Goal: Transaction & Acquisition: Purchase product/service

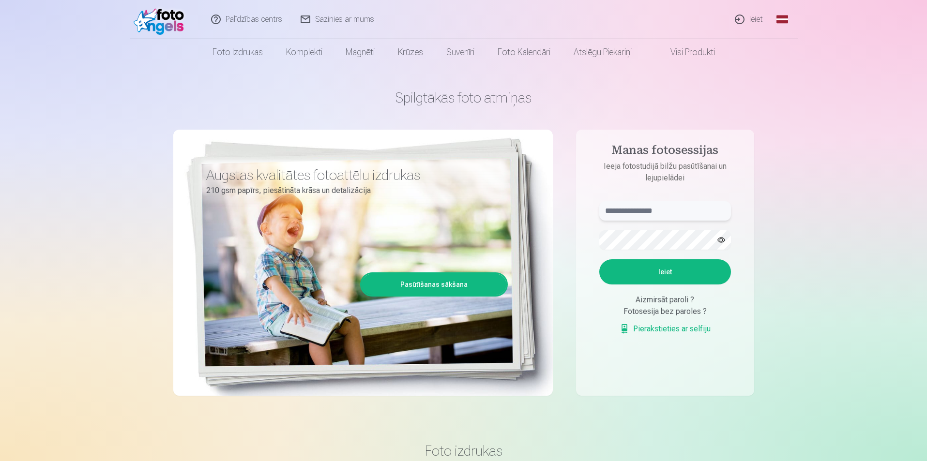
click at [656, 210] on input "text" at bounding box center [665, 210] width 132 height 19
type input "**********"
click at [599, 259] on button "Ieiet" at bounding box center [665, 271] width 132 height 25
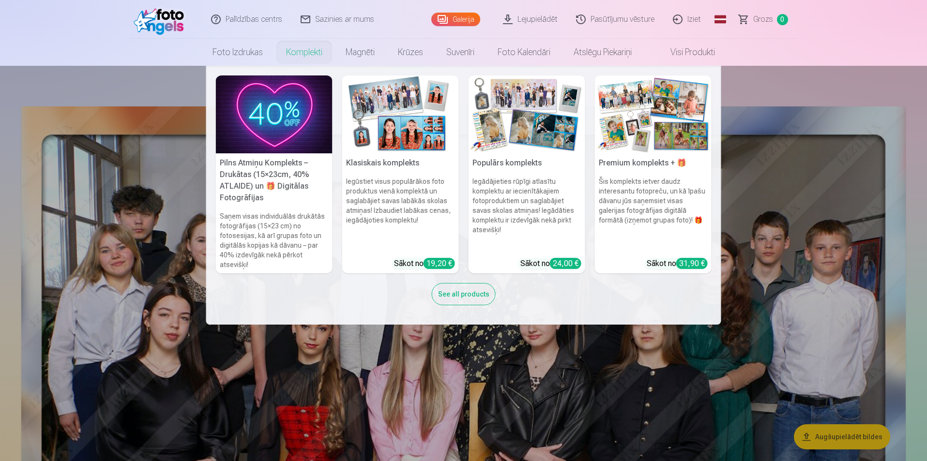
click at [300, 49] on link "Komplekti" at bounding box center [304, 52] width 60 height 27
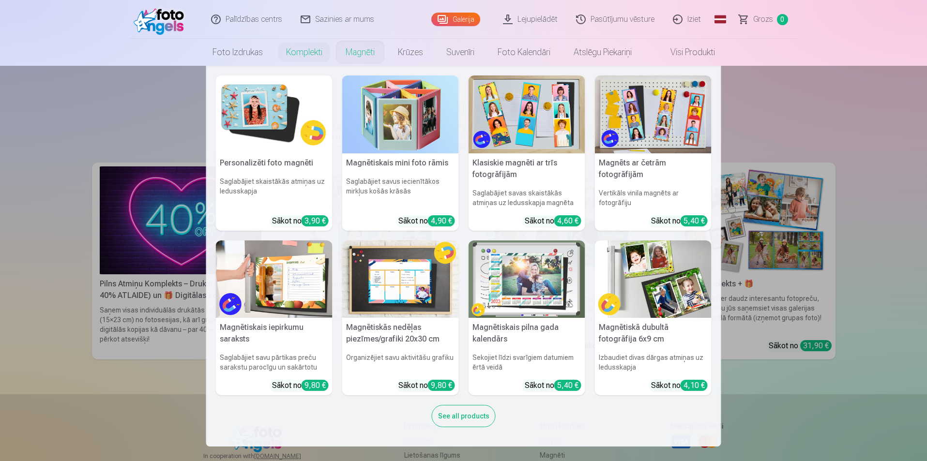
click at [356, 47] on link "Magnēti" at bounding box center [360, 52] width 52 height 27
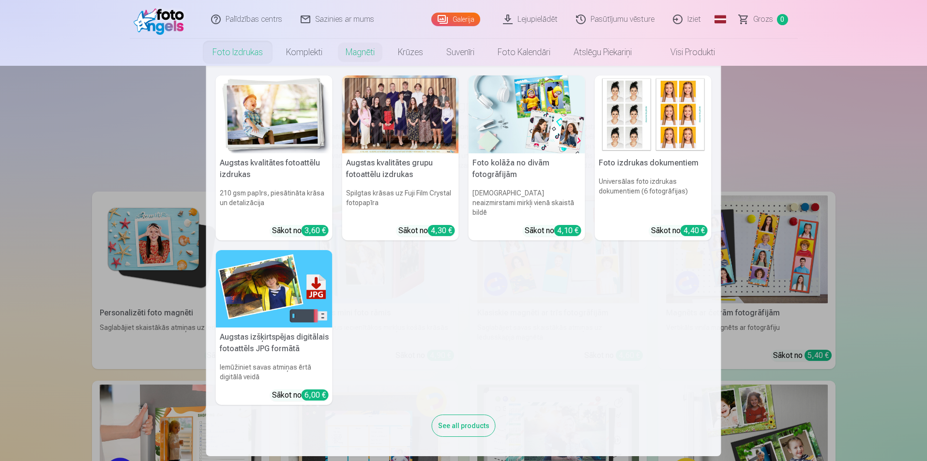
click at [378, 170] on h5 "Augstas kvalitātes grupu fotoattēlu izdrukas" at bounding box center [400, 168] width 117 height 31
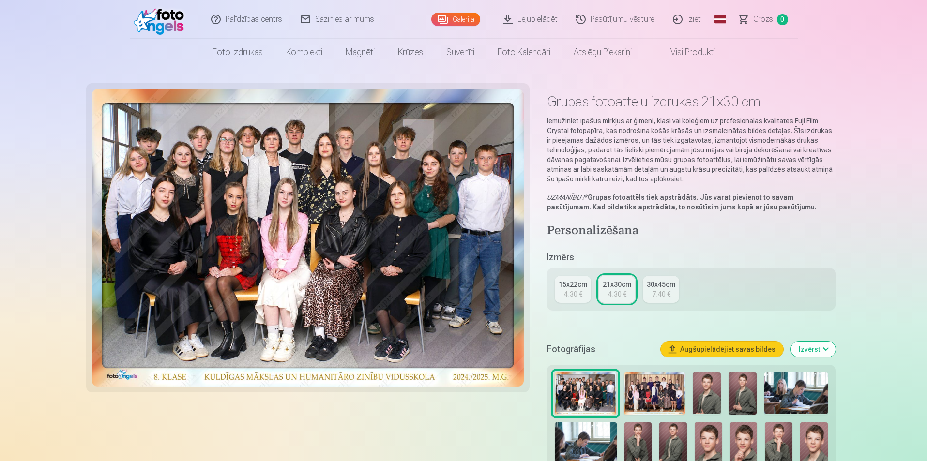
click at [574, 288] on div "15x22cm" at bounding box center [572, 285] width 29 height 10
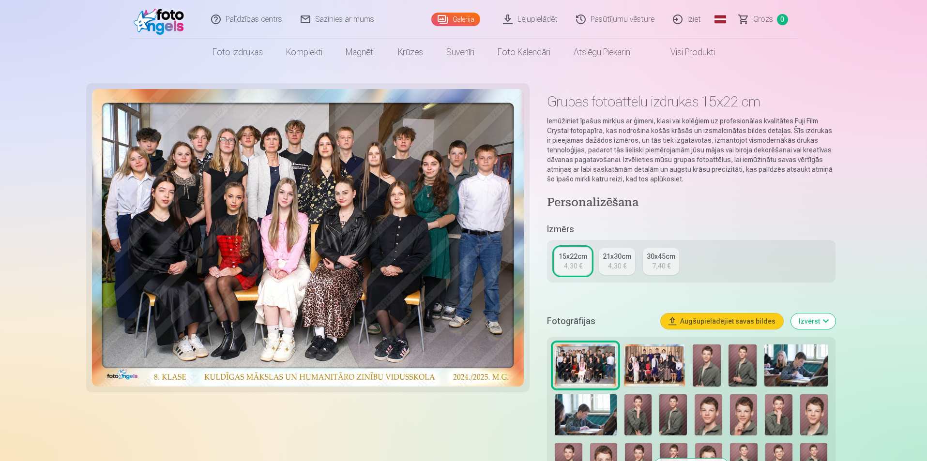
click at [626, 266] on link "21x30cm 4,30 €" at bounding box center [617, 261] width 36 height 27
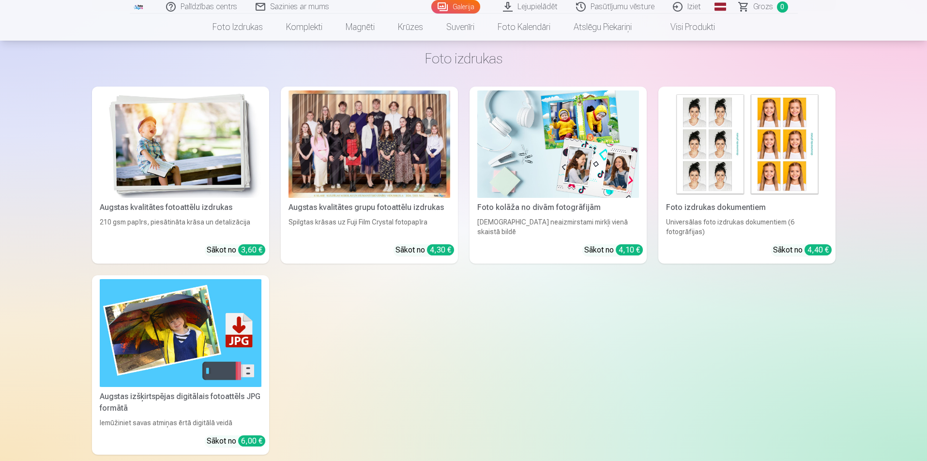
scroll to position [677, 0]
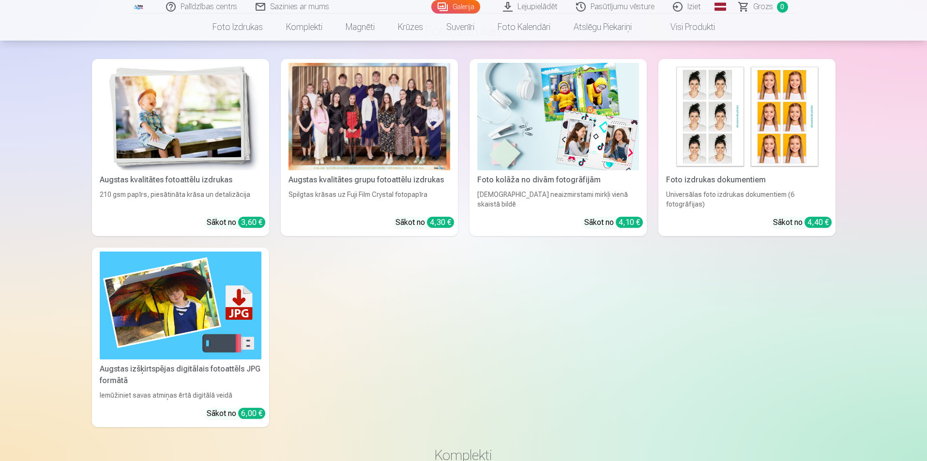
click at [751, 149] on img at bounding box center [747, 117] width 162 height 108
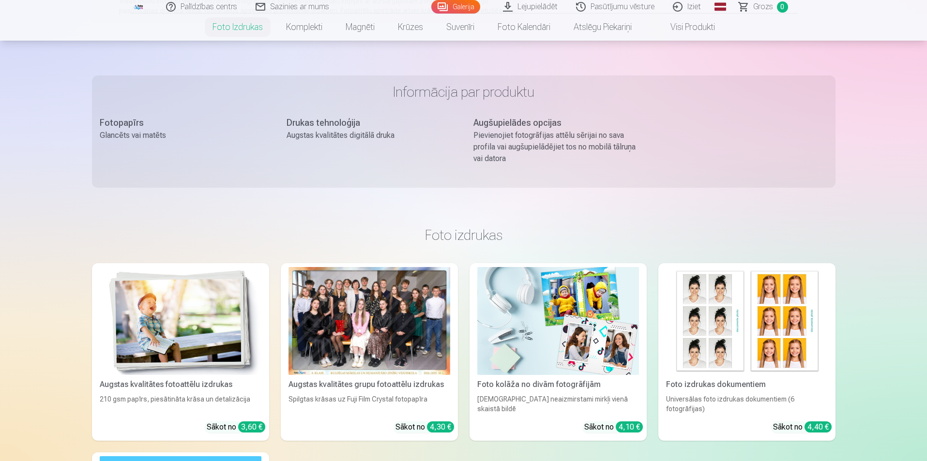
scroll to position [581, 0]
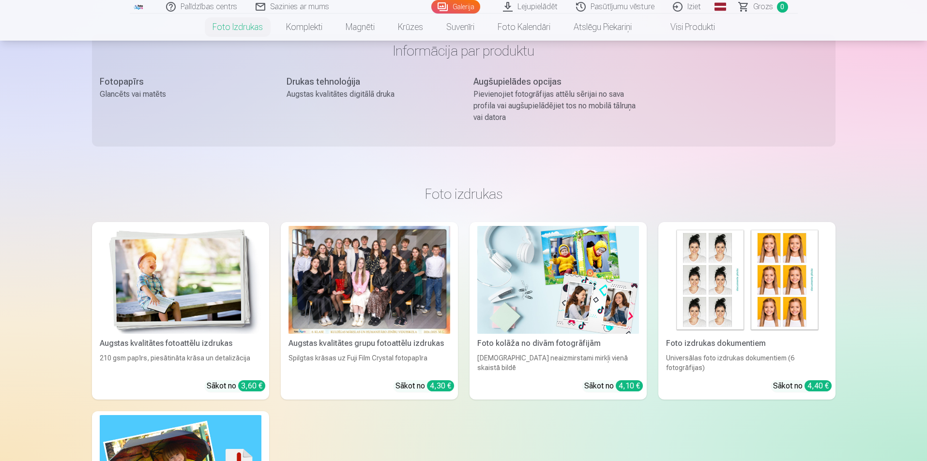
click at [570, 289] on img at bounding box center [558, 280] width 162 height 108
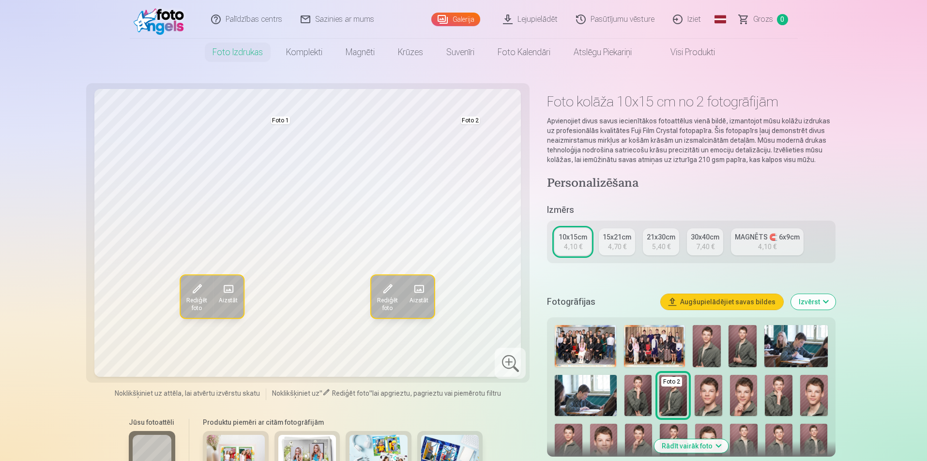
click at [767, 235] on div "MAGNĒTS 🧲 6x9cm" at bounding box center [766, 237] width 65 height 10
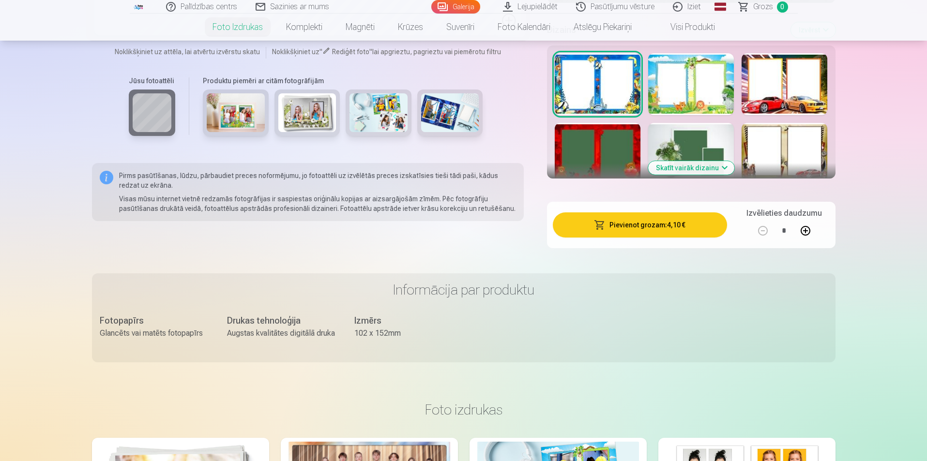
scroll to position [484, 0]
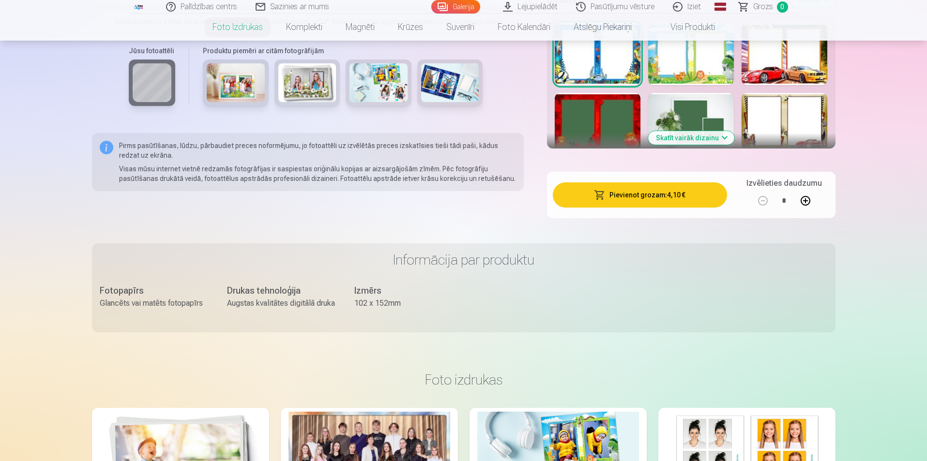
click at [678, 142] on button "Skatīt vairāk dizainu" at bounding box center [691, 138] width 86 height 14
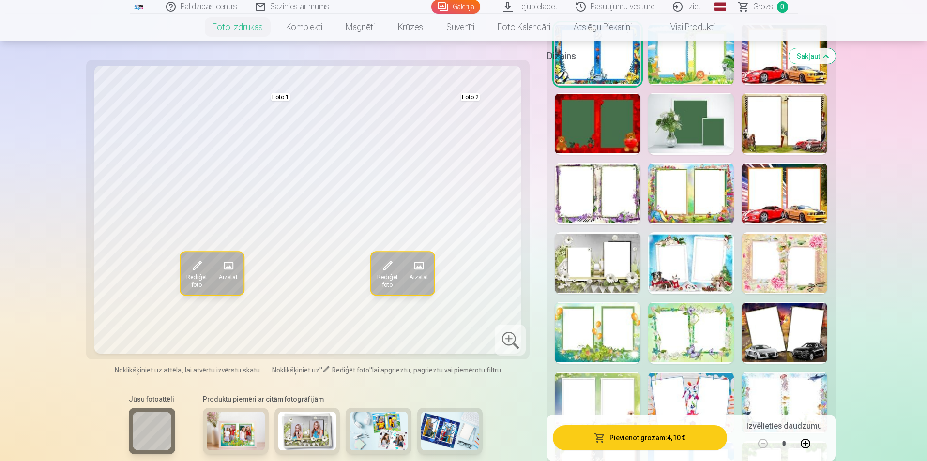
click at [679, 139] on div at bounding box center [691, 124] width 86 height 62
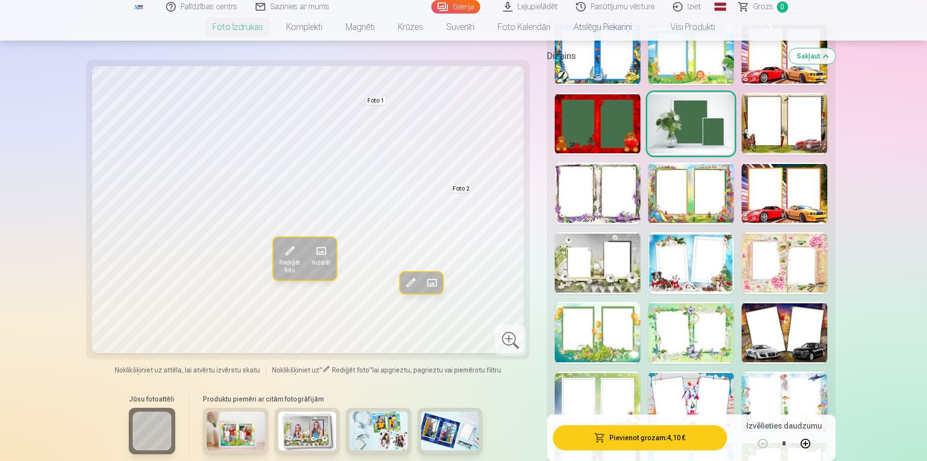
click at [616, 190] on div at bounding box center [597, 194] width 86 height 62
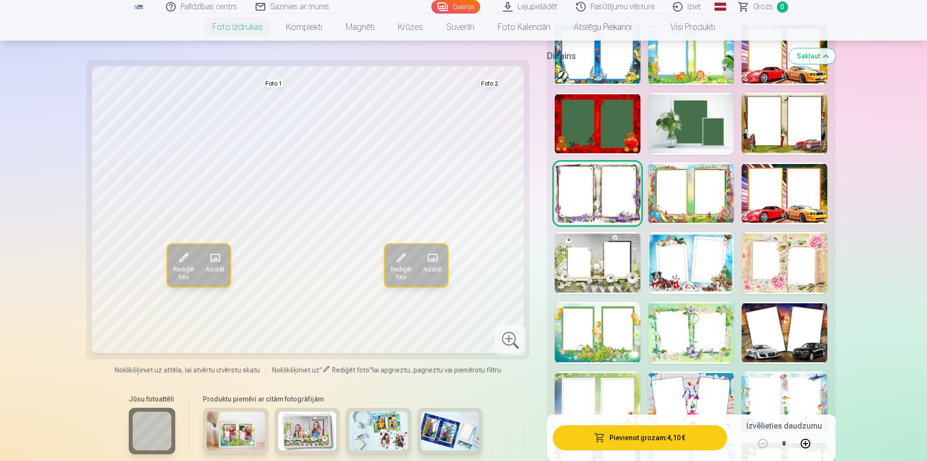
click at [620, 383] on div at bounding box center [597, 403] width 86 height 62
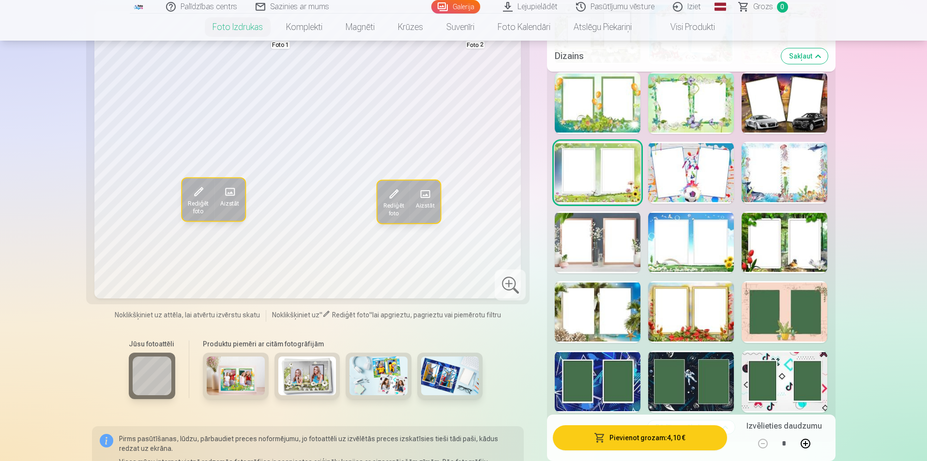
scroll to position [823, 0]
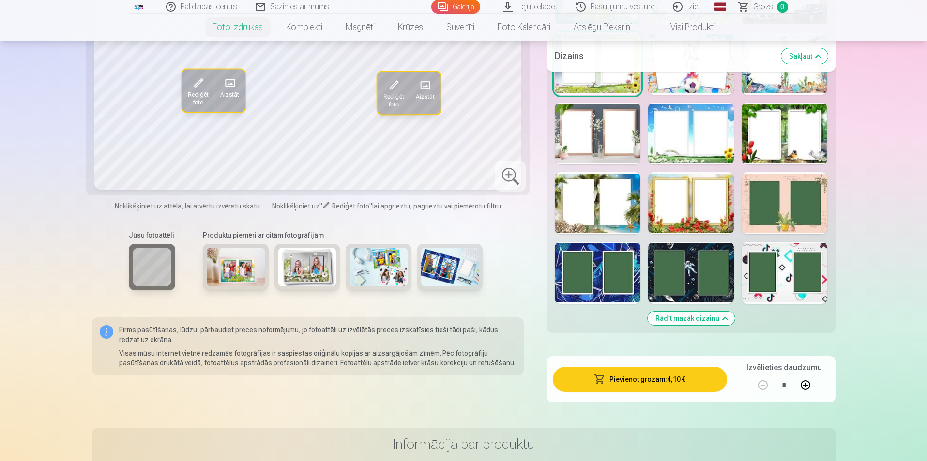
click at [603, 272] on div at bounding box center [597, 273] width 86 height 62
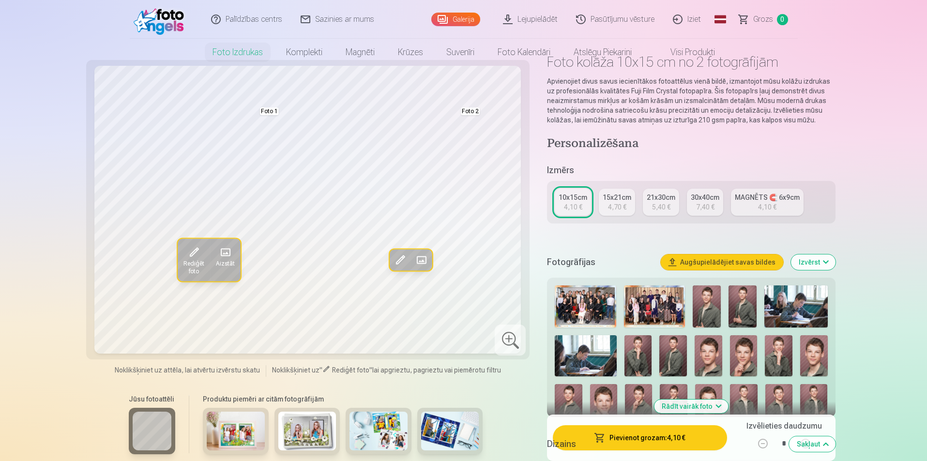
scroll to position [0, 0]
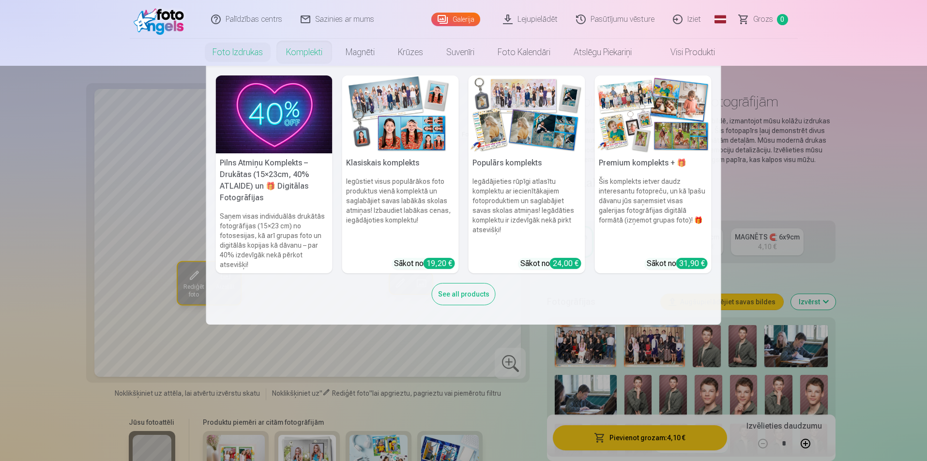
click at [316, 53] on link "Komplekti" at bounding box center [304, 52] width 60 height 27
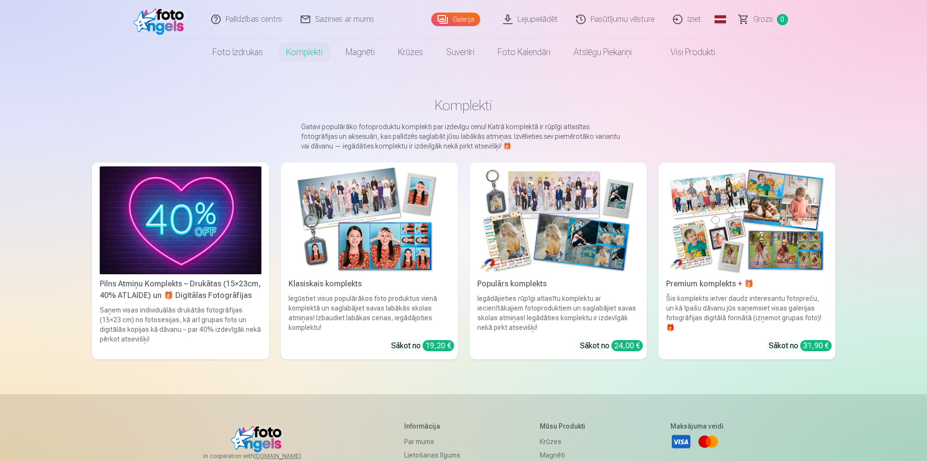
click at [416, 190] on img at bounding box center [369, 220] width 162 height 108
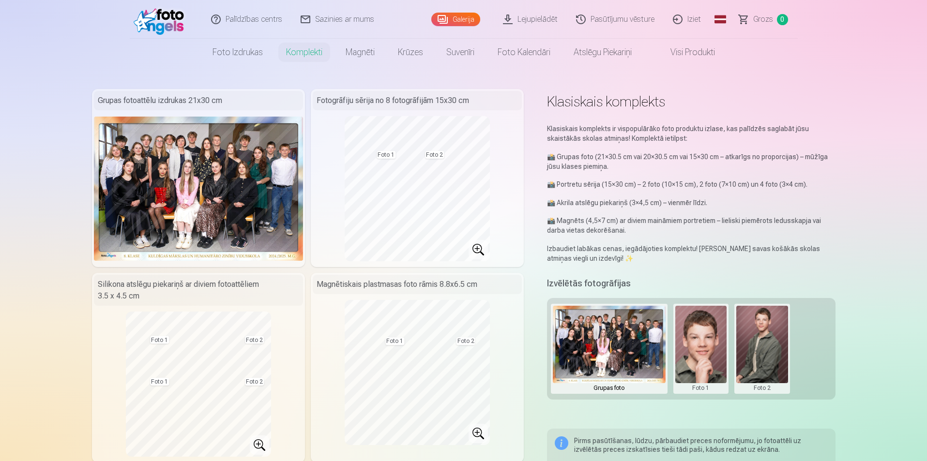
click at [679, 50] on link "Visi produkti" at bounding box center [684, 52] width 83 height 27
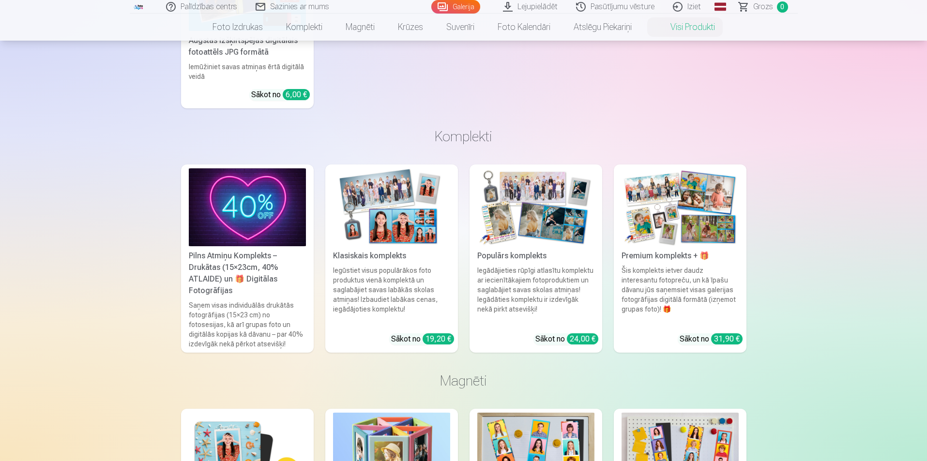
scroll to position [581, 0]
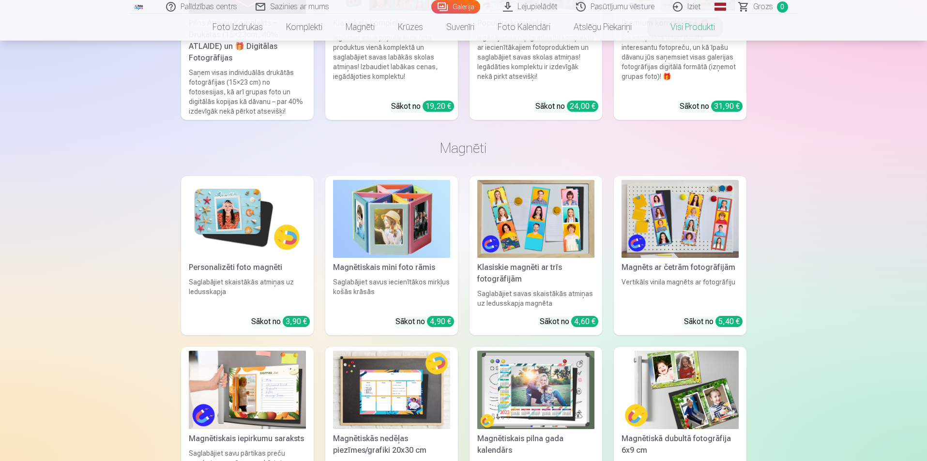
click at [521, 235] on img at bounding box center [535, 219] width 117 height 78
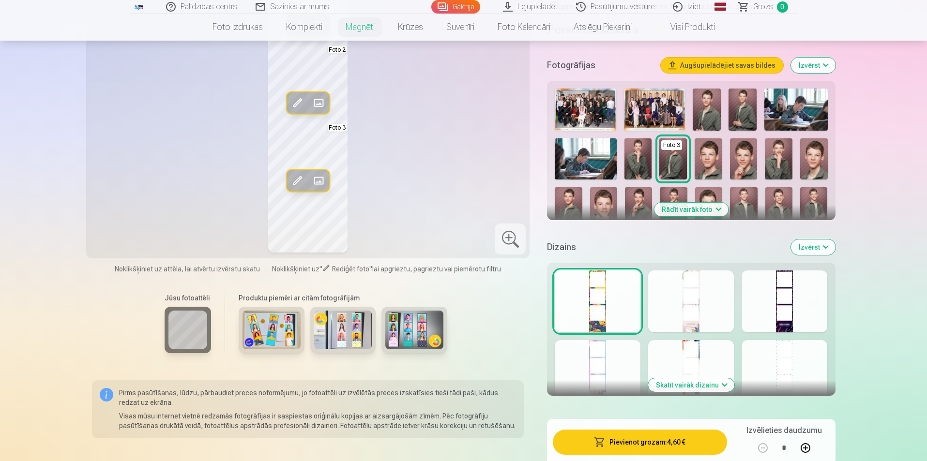
scroll to position [194, 0]
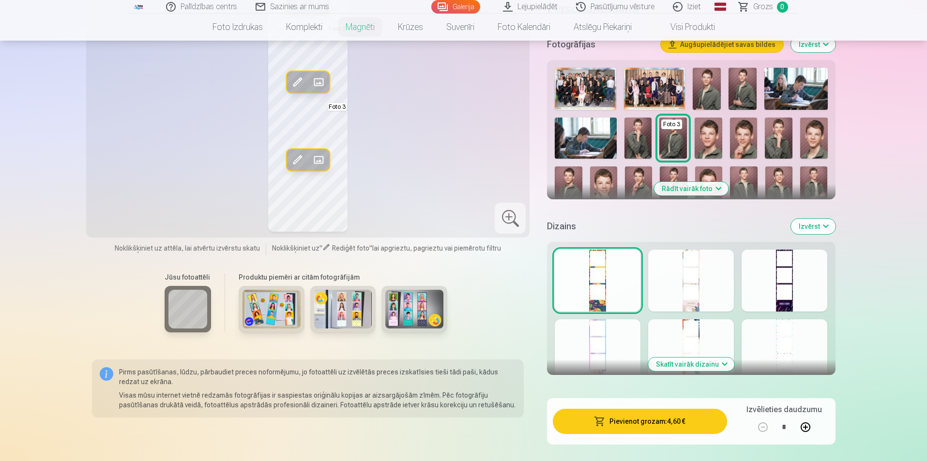
click at [281, 305] on img at bounding box center [271, 309] width 58 height 39
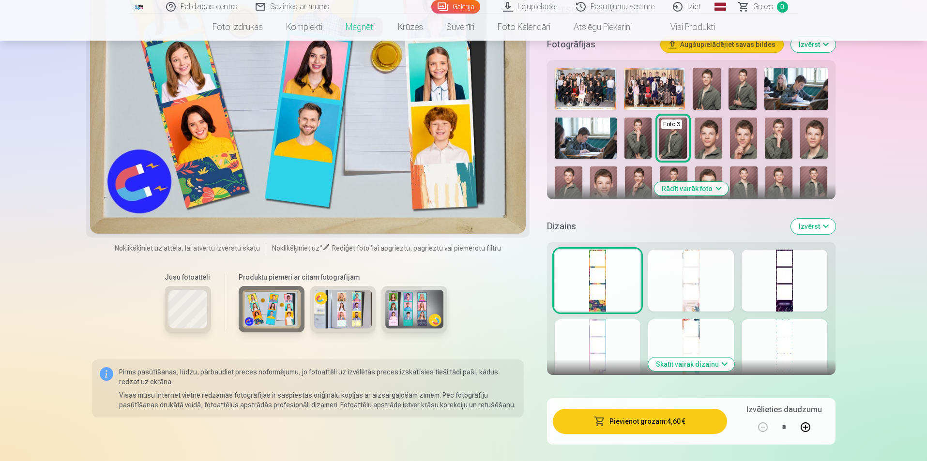
click at [338, 305] on img at bounding box center [343, 309] width 58 height 39
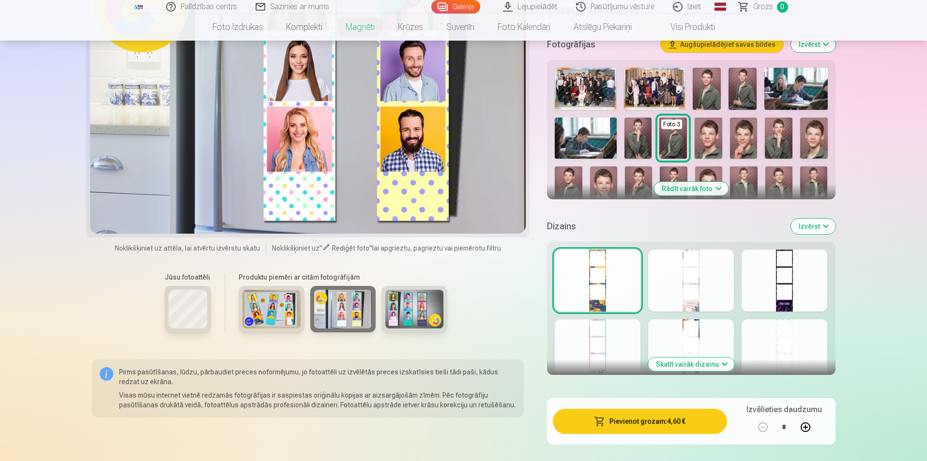
click at [420, 300] on img at bounding box center [414, 309] width 58 height 39
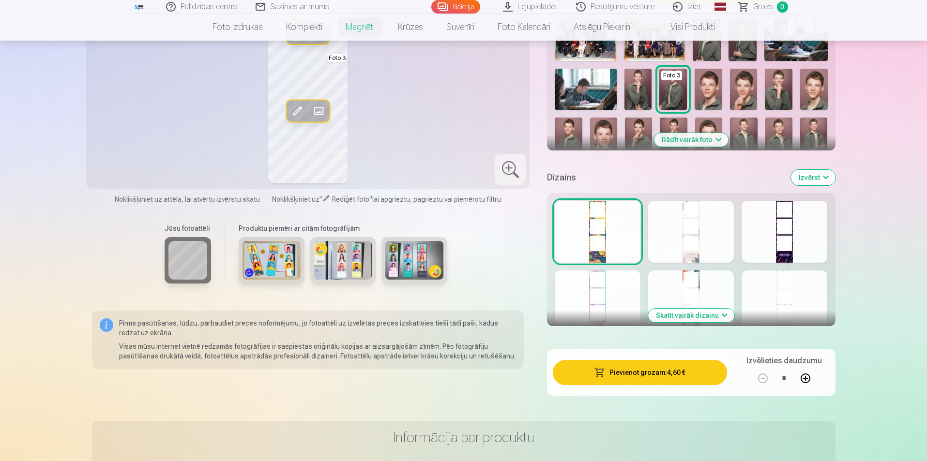
scroll to position [242, 0]
click at [681, 230] on div at bounding box center [691, 232] width 86 height 62
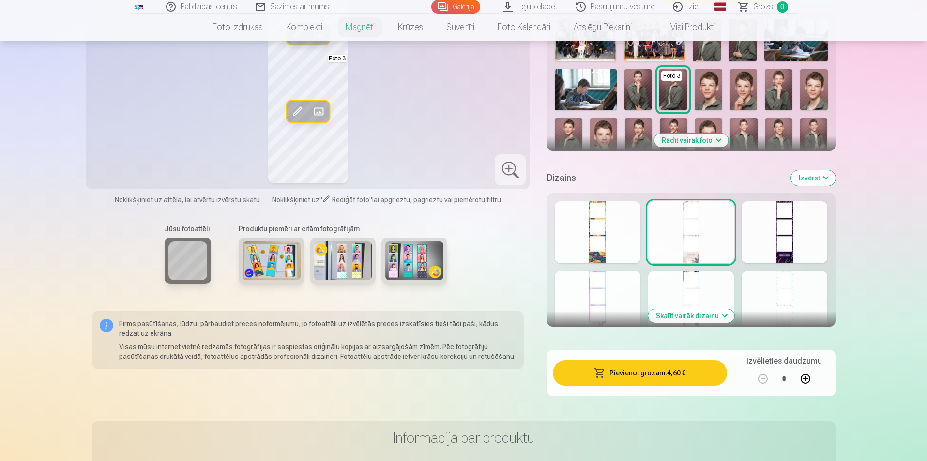
click at [783, 251] on div at bounding box center [784, 232] width 86 height 62
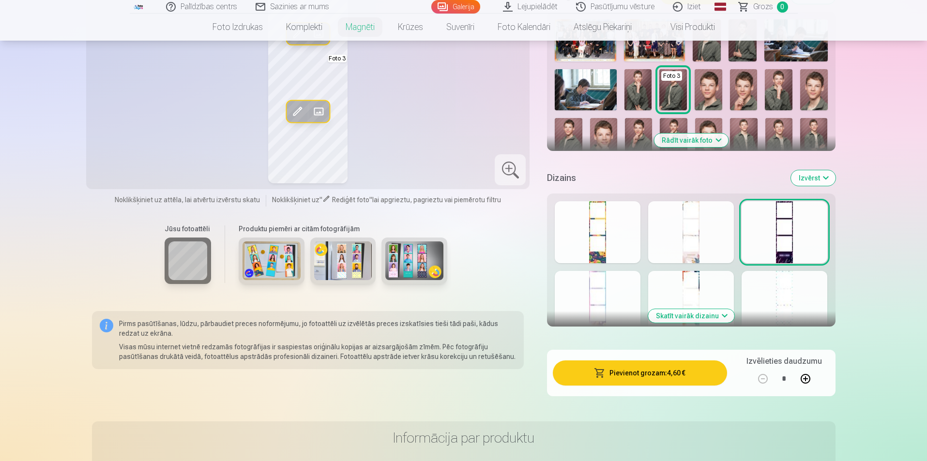
click at [593, 288] on div at bounding box center [597, 302] width 86 height 62
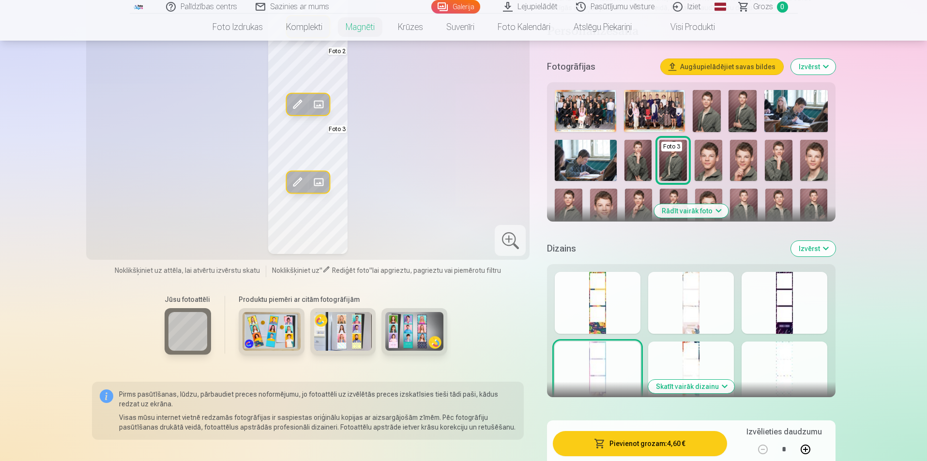
scroll to position [194, 0]
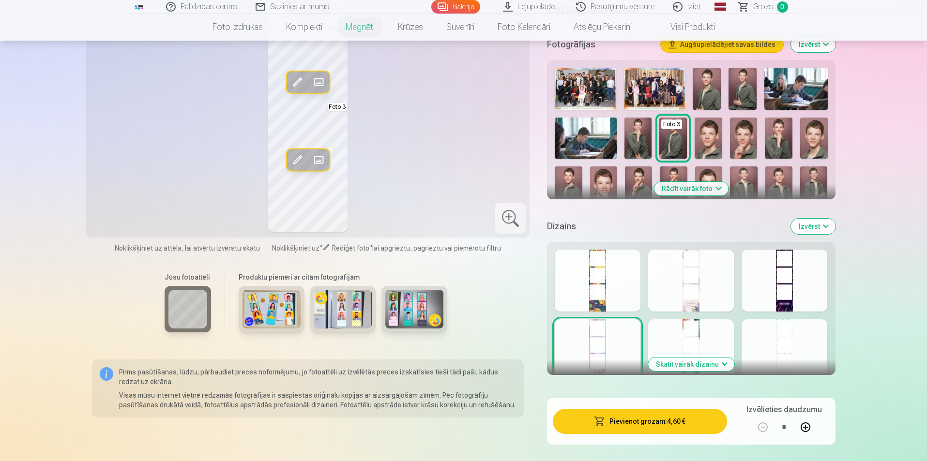
click at [674, 345] on div at bounding box center [691, 350] width 86 height 62
click at [798, 349] on div at bounding box center [784, 350] width 86 height 62
click at [667, 366] on button "Skatīt vairāk dizainu" at bounding box center [691, 365] width 86 height 14
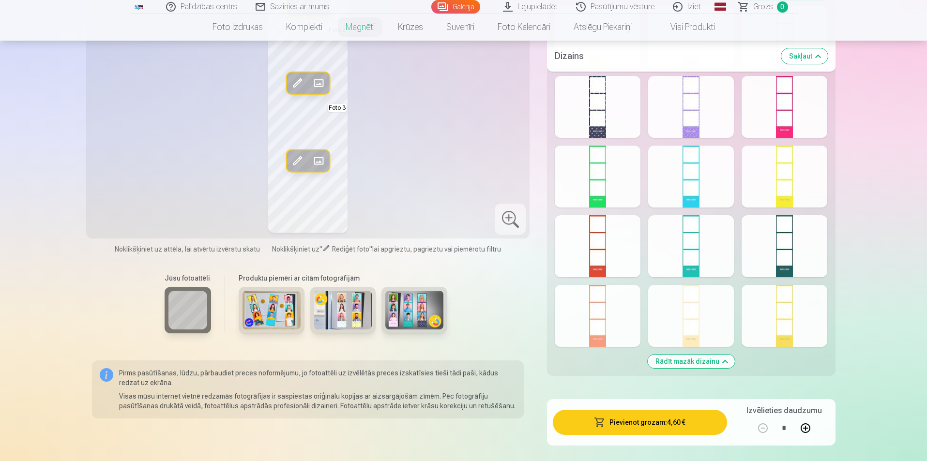
scroll to position [581, 0]
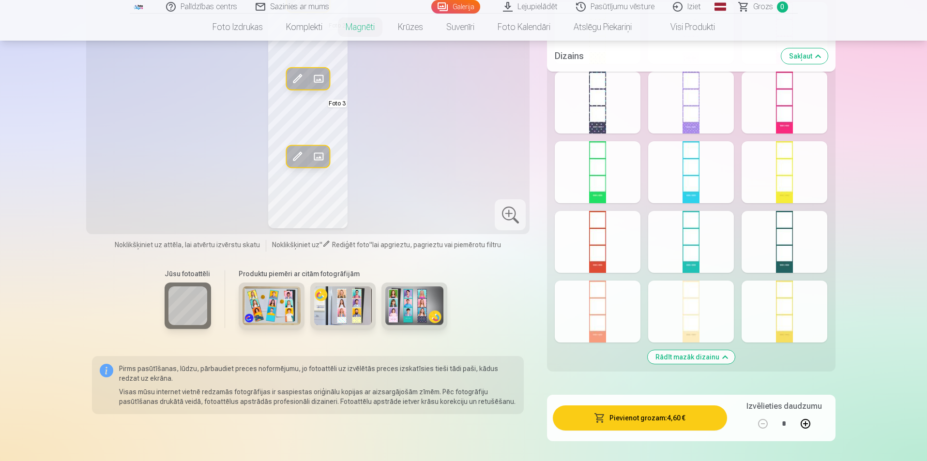
click at [590, 317] on div at bounding box center [597, 312] width 86 height 62
click at [700, 241] on div at bounding box center [691, 242] width 86 height 62
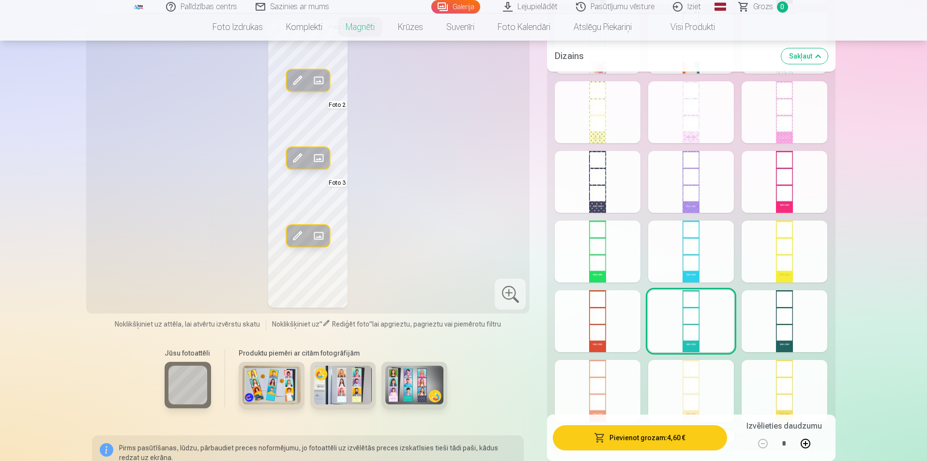
scroll to position [629, 0]
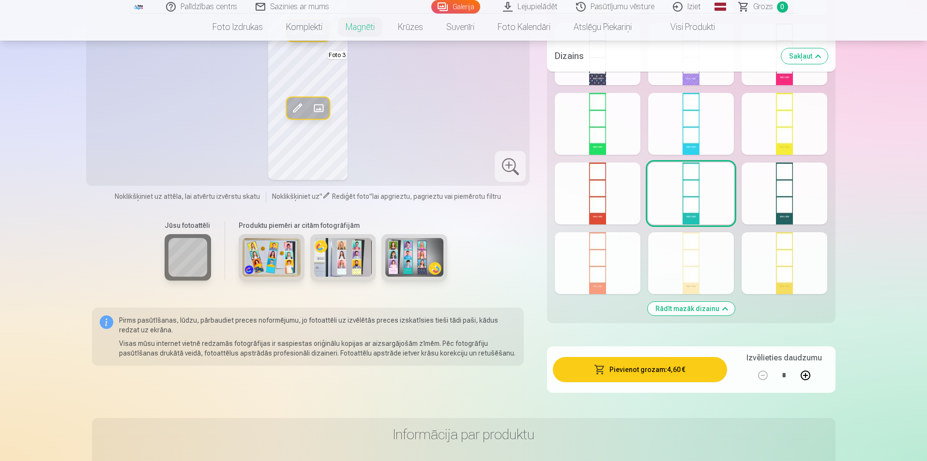
click at [720, 279] on div at bounding box center [691, 263] width 86 height 62
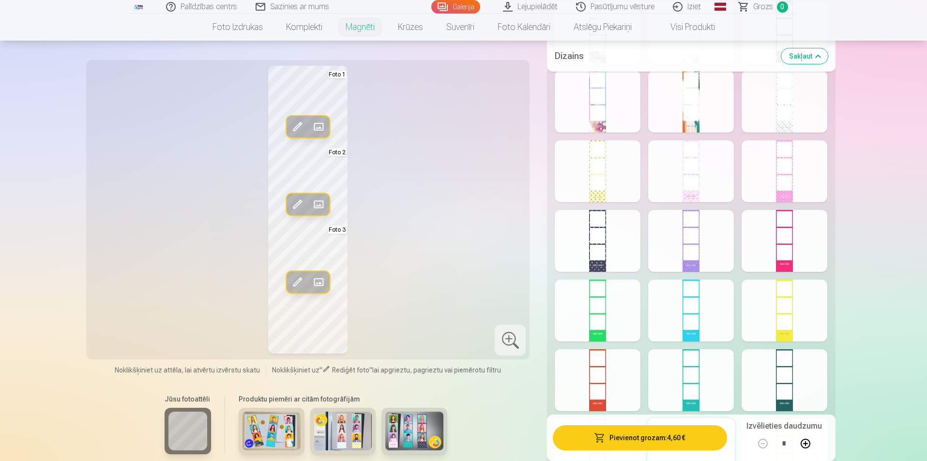
scroll to position [435, 0]
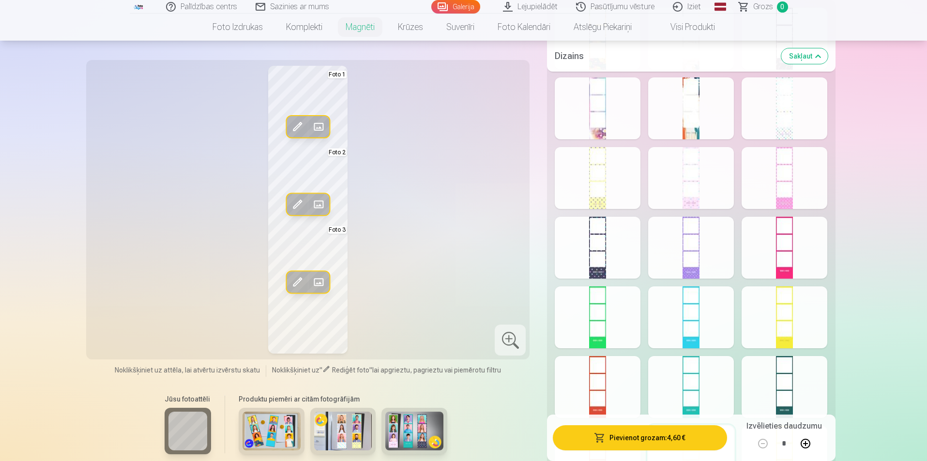
click at [664, 319] on div at bounding box center [691, 317] width 86 height 62
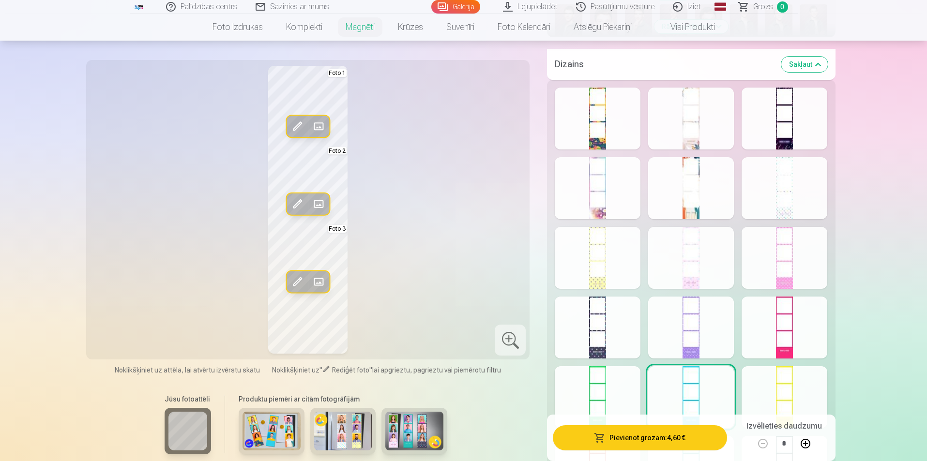
scroll to position [339, 0]
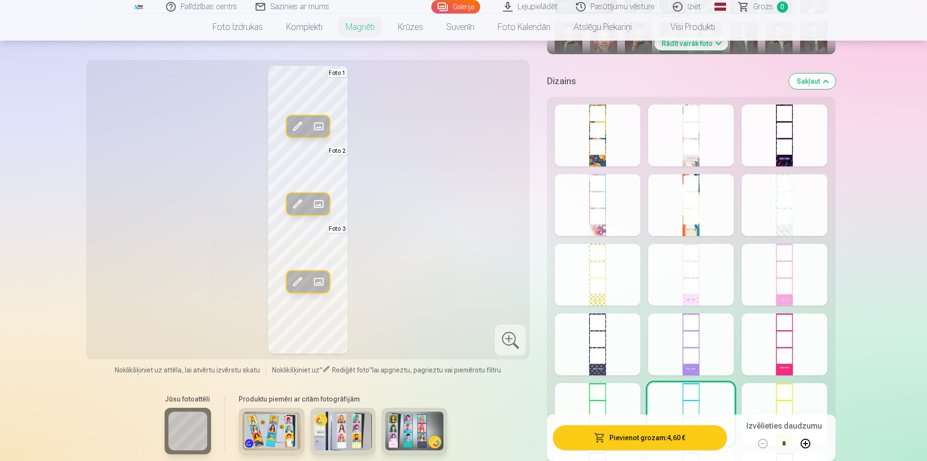
click at [704, 216] on div at bounding box center [691, 205] width 86 height 62
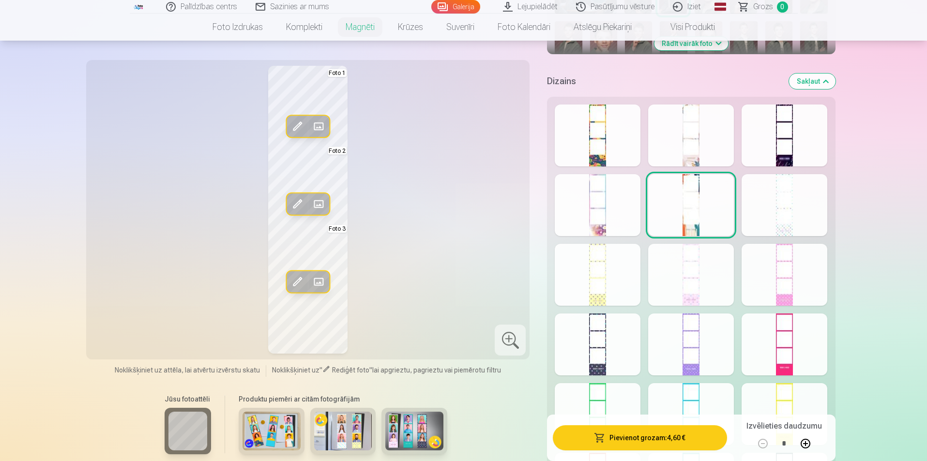
click at [776, 197] on div at bounding box center [784, 205] width 86 height 62
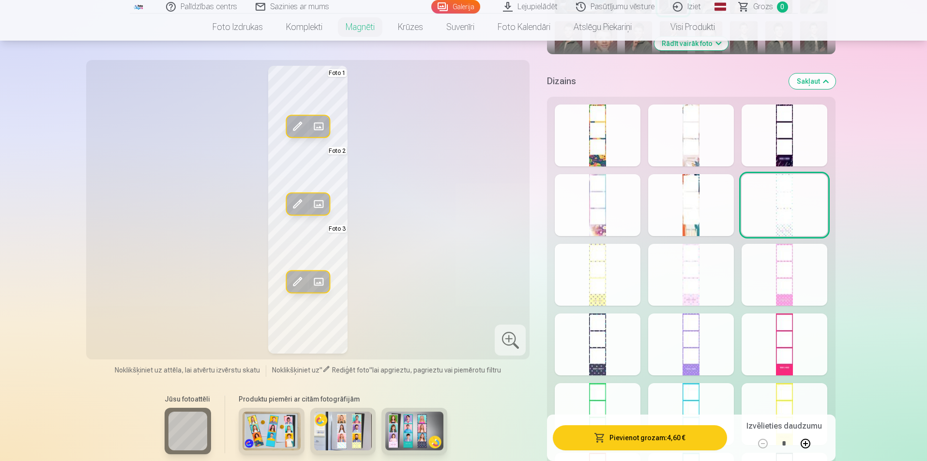
click at [766, 281] on div at bounding box center [784, 275] width 86 height 62
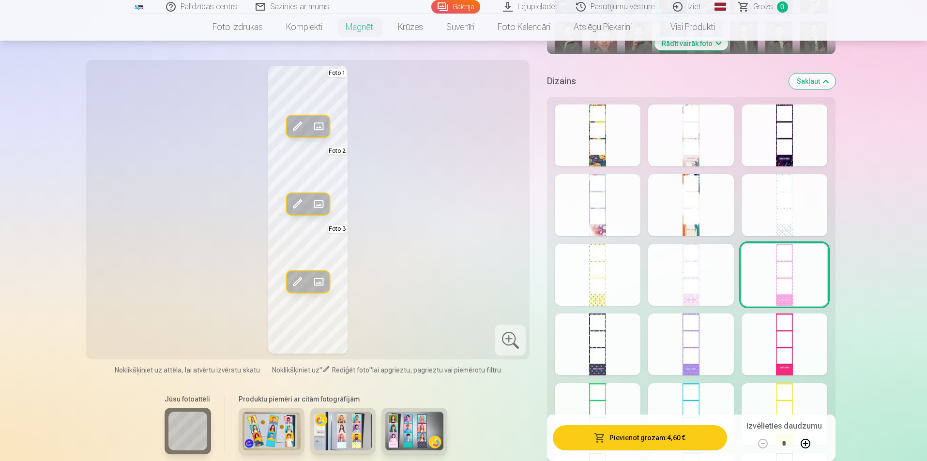
click at [712, 281] on div at bounding box center [691, 275] width 86 height 62
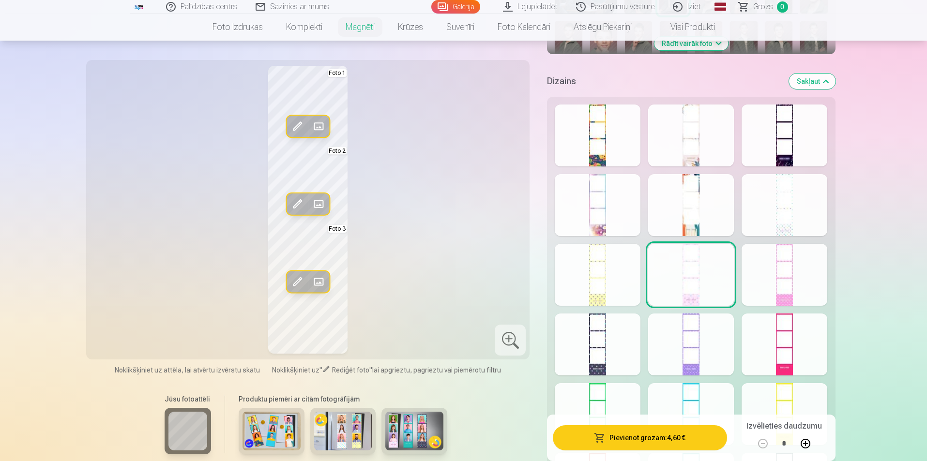
click at [614, 268] on div at bounding box center [597, 275] width 86 height 62
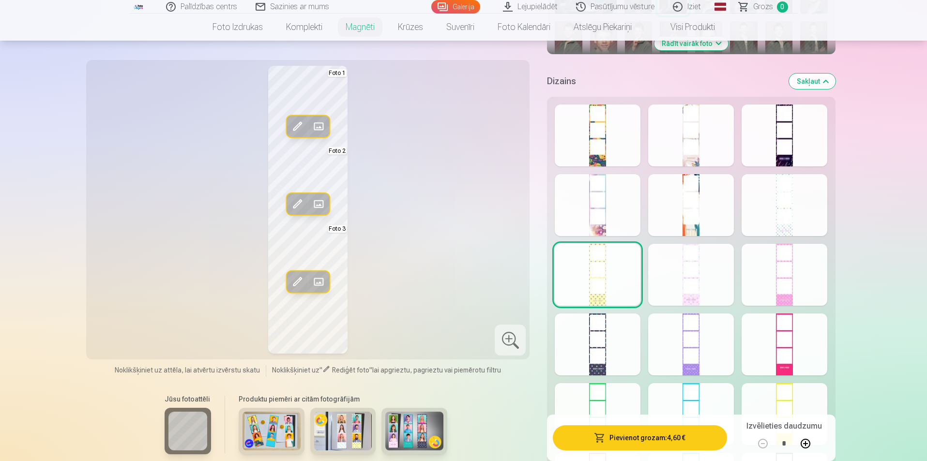
click at [606, 215] on div at bounding box center [597, 205] width 86 height 62
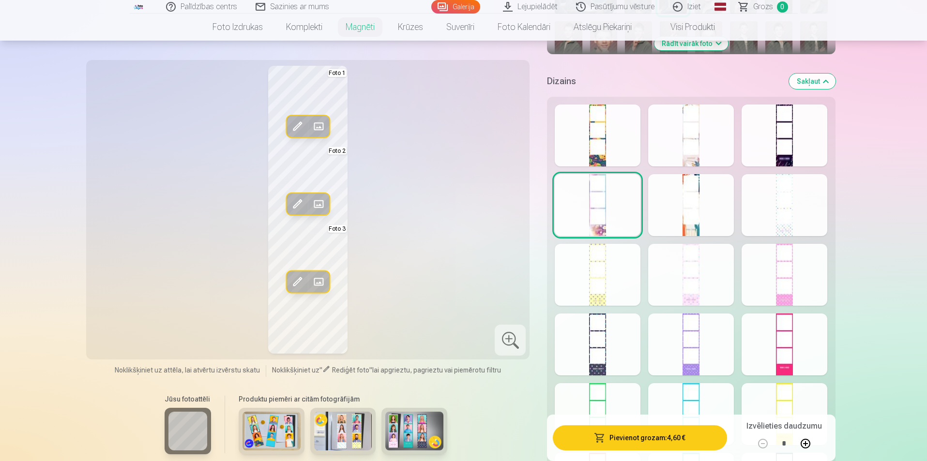
click at [613, 150] on div at bounding box center [597, 136] width 86 height 62
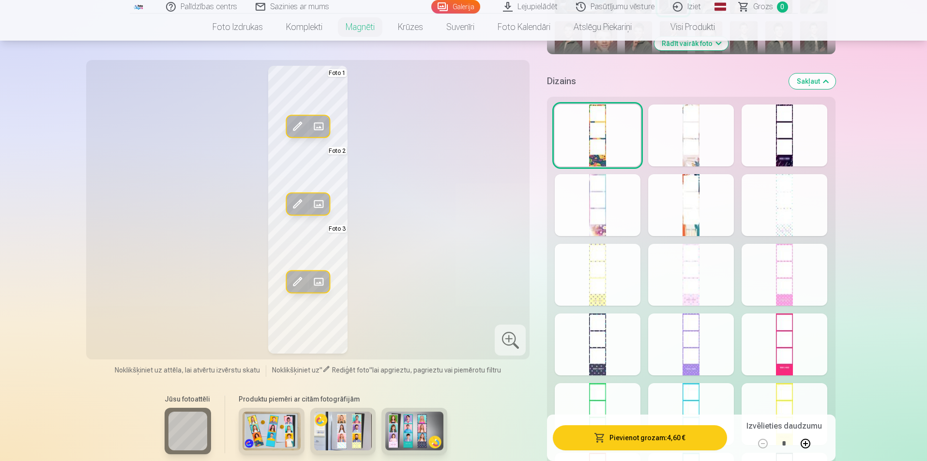
click at [725, 146] on div at bounding box center [691, 136] width 86 height 62
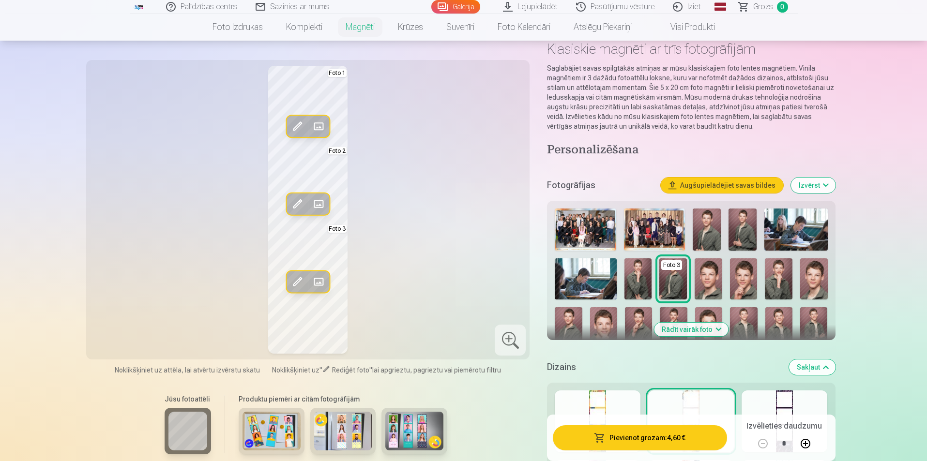
scroll to position [48, 0]
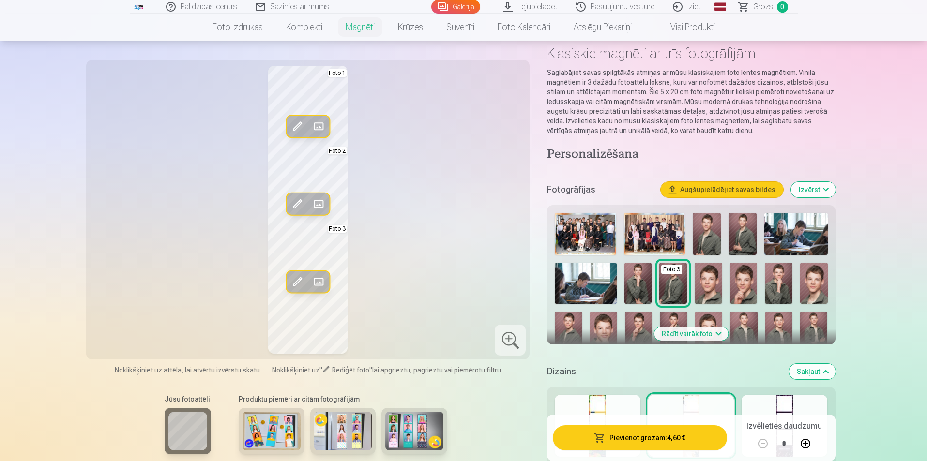
click at [696, 337] on button "Rādīt vairāk foto" at bounding box center [691, 334] width 74 height 14
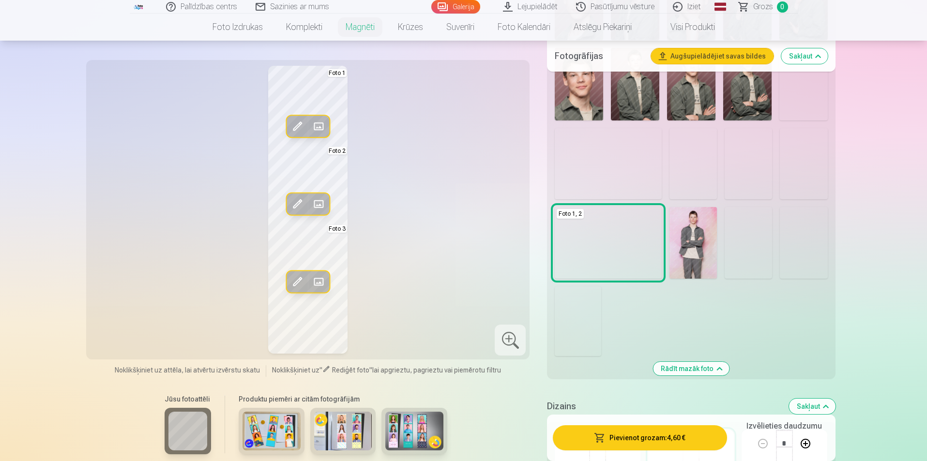
scroll to position [532, 0]
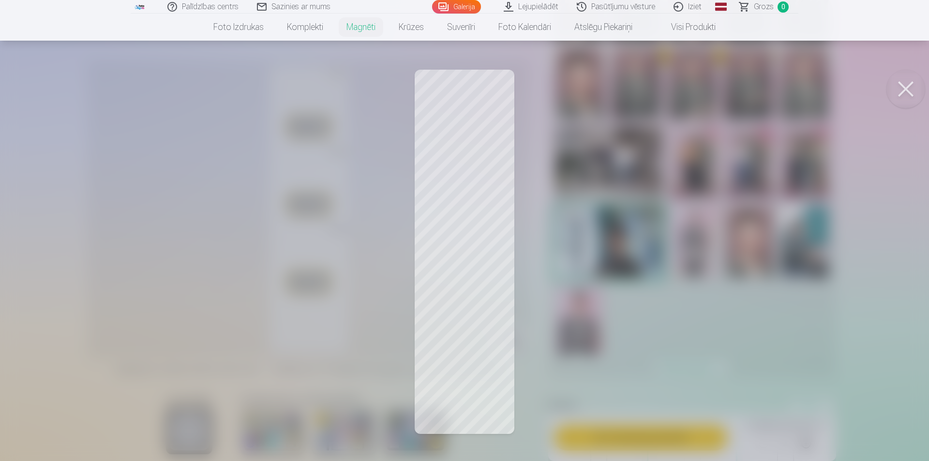
click at [470, 216] on div at bounding box center [464, 230] width 929 height 461
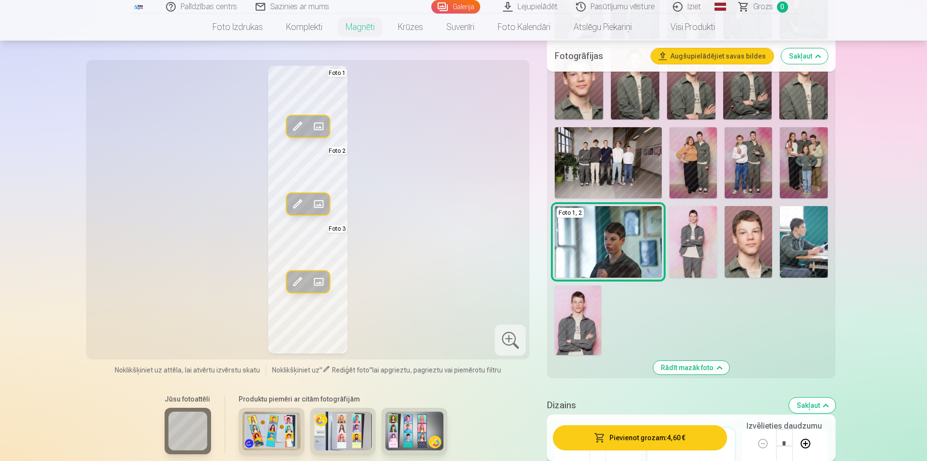
click at [708, 167] on img at bounding box center [692, 162] width 47 height 71
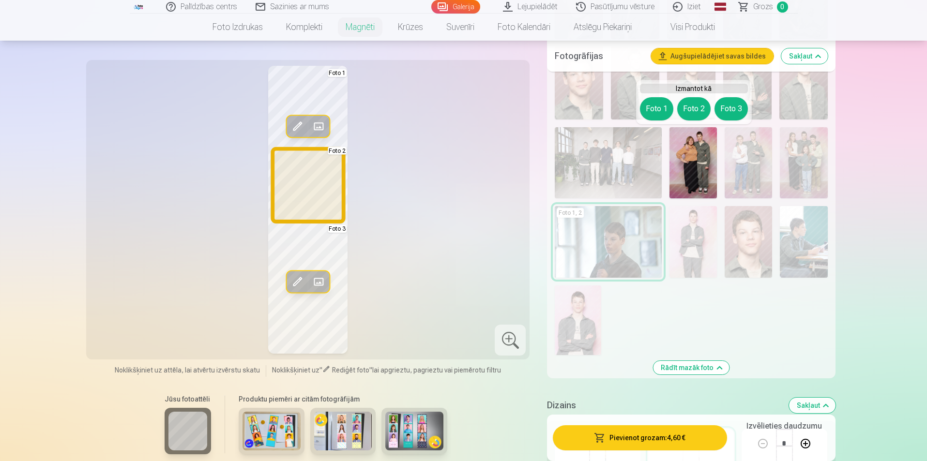
click at [692, 109] on button "Foto 2" at bounding box center [693, 108] width 33 height 23
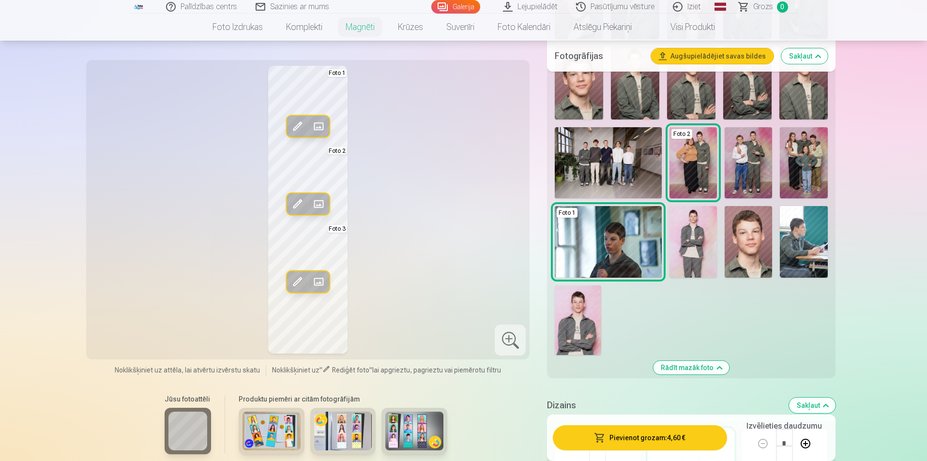
click at [300, 201] on span at bounding box center [296, 203] width 15 height 15
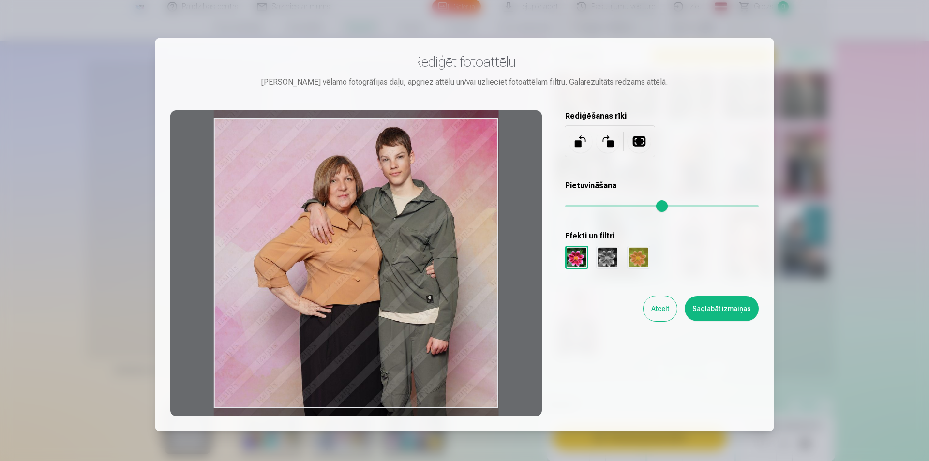
click at [391, 198] on div at bounding box center [356, 263] width 372 height 306
click at [670, 311] on button "Atcelt" at bounding box center [660, 308] width 33 height 25
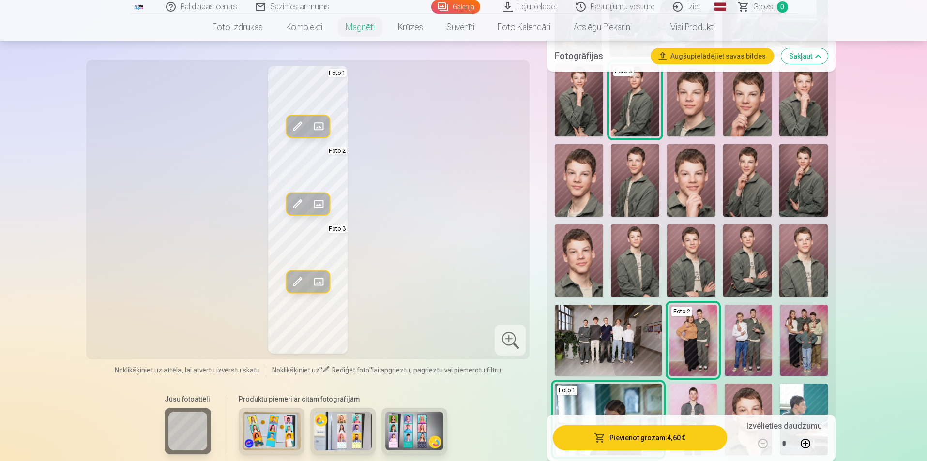
scroll to position [290, 0]
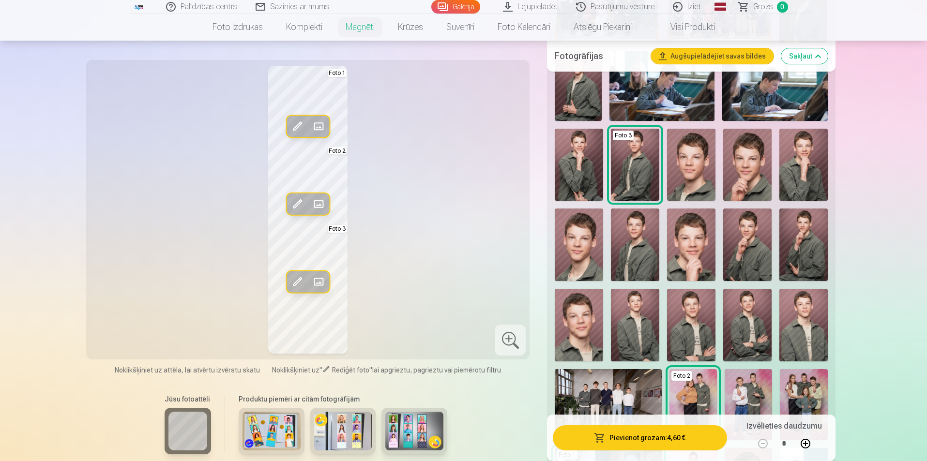
click at [762, 315] on img at bounding box center [747, 325] width 48 height 73
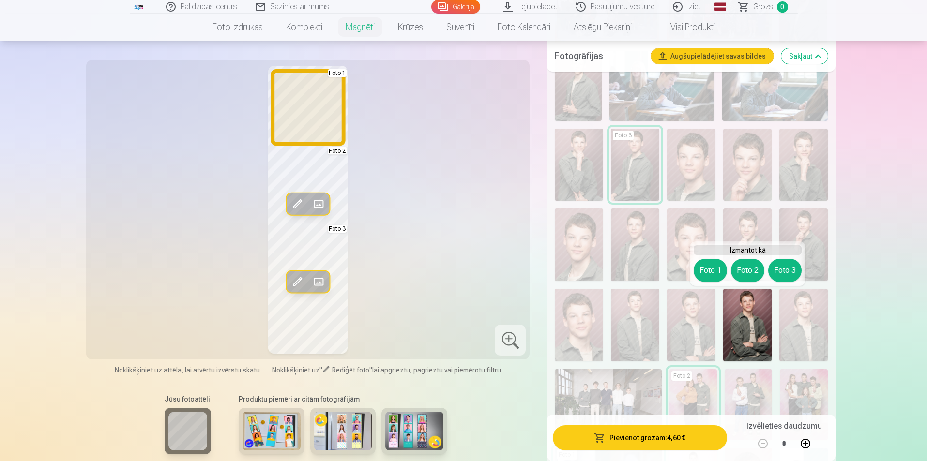
click at [712, 268] on button "Foto 1" at bounding box center [709, 270] width 33 height 23
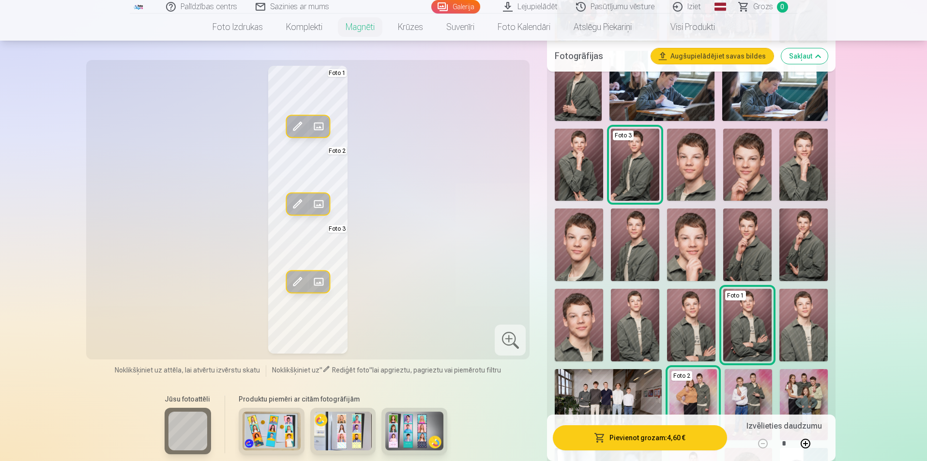
click at [684, 336] on img at bounding box center [691, 325] width 48 height 73
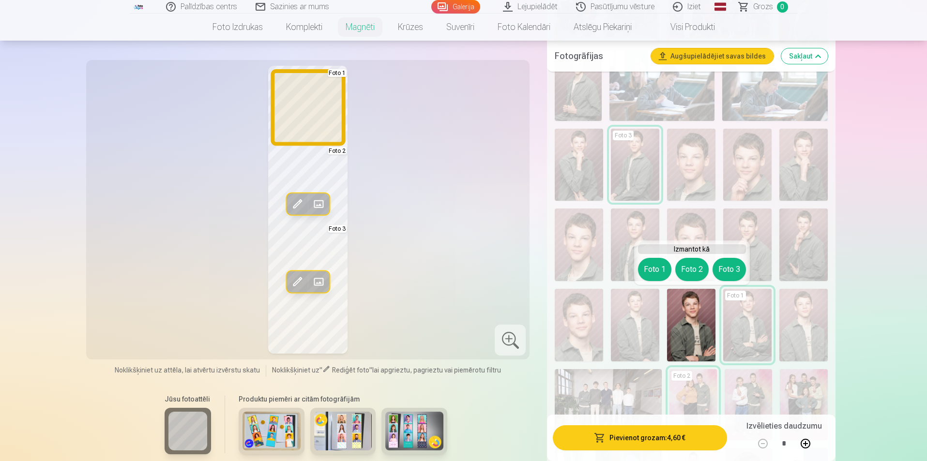
click at [657, 264] on button "Foto 1" at bounding box center [654, 269] width 33 height 23
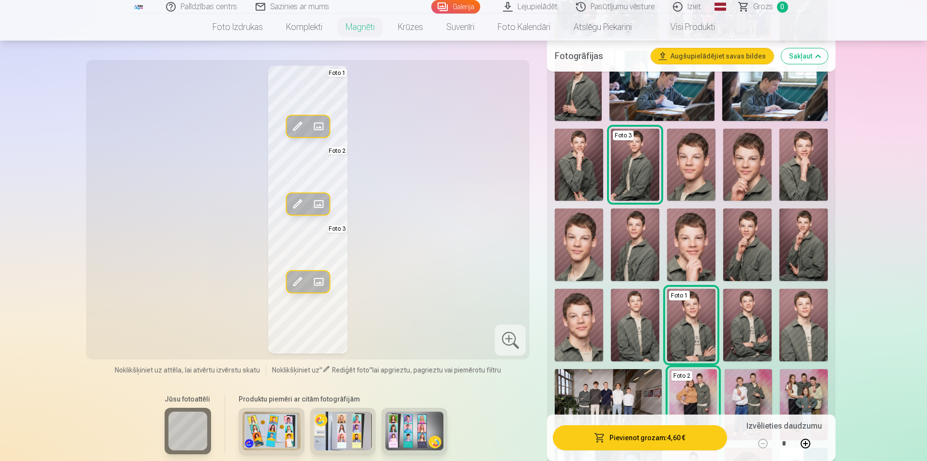
click at [723, 60] on button "Augšupielādējiet savas bildes" at bounding box center [712, 55] width 122 height 15
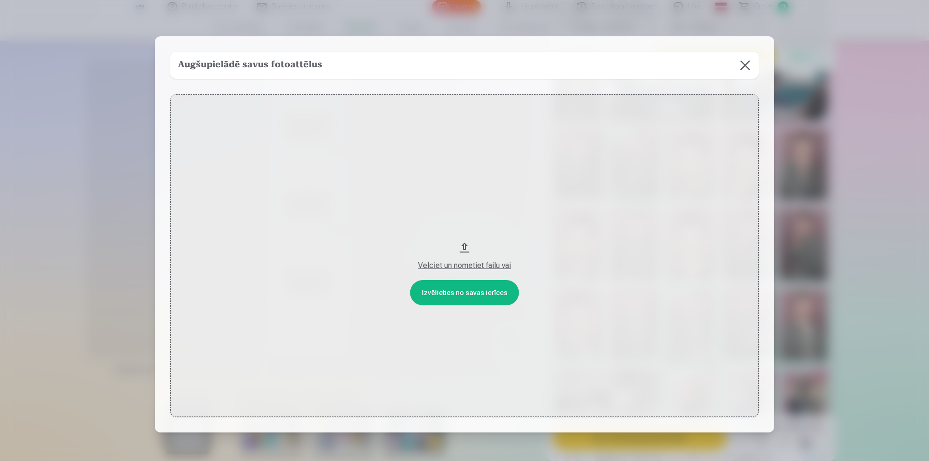
click at [755, 59] on button at bounding box center [745, 65] width 27 height 27
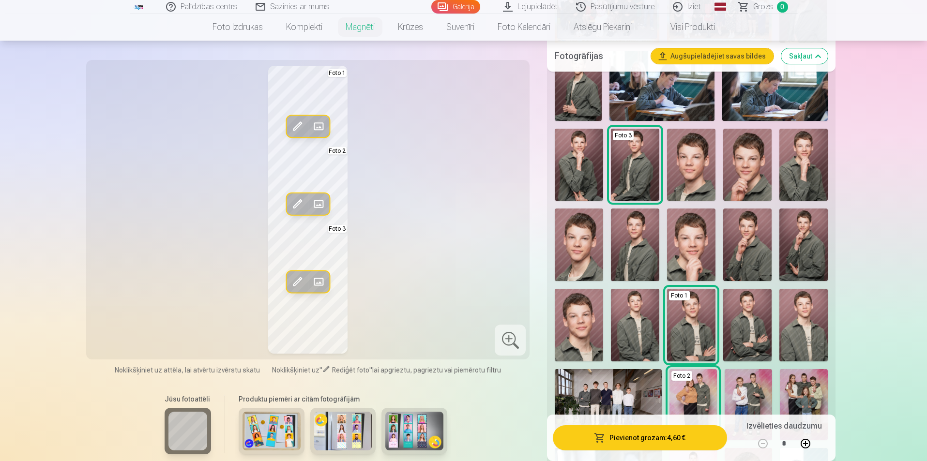
click at [527, 6] on link "Lejupielādēt" at bounding box center [530, 7] width 73 height 14
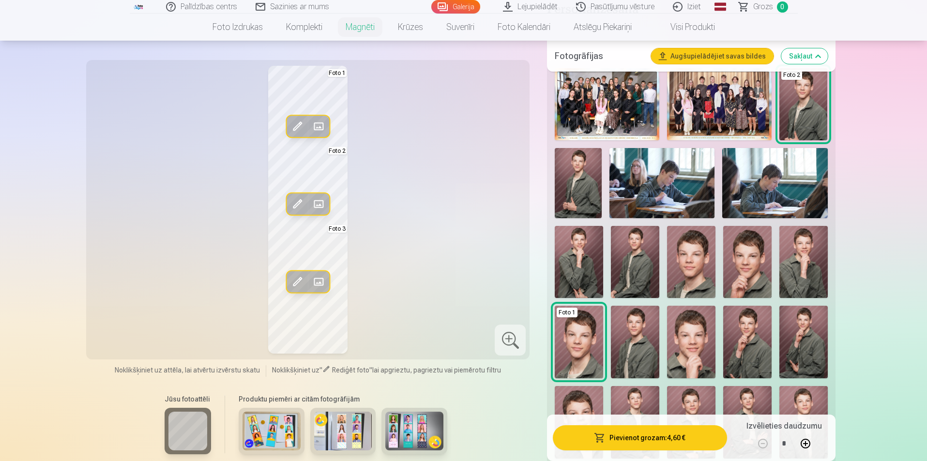
scroll to position [194, 0]
click at [263, 431] on img at bounding box center [271, 431] width 58 height 39
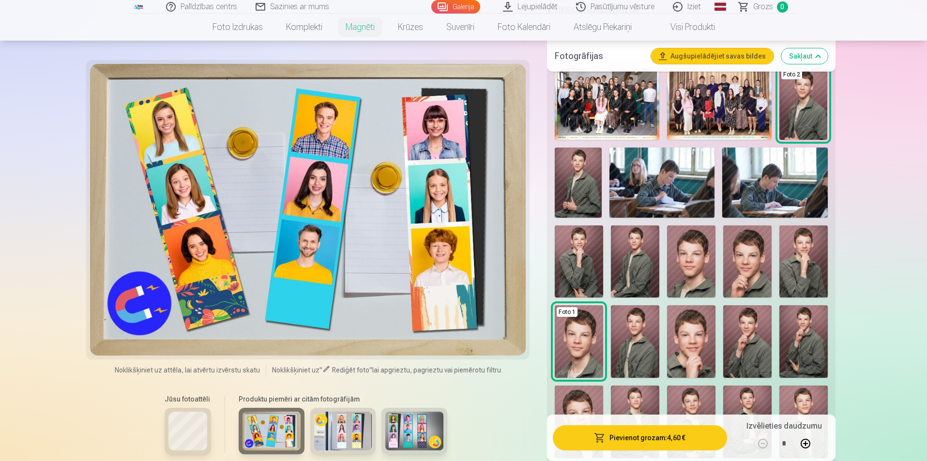
click at [323, 160] on div at bounding box center [308, 210] width 436 height 292
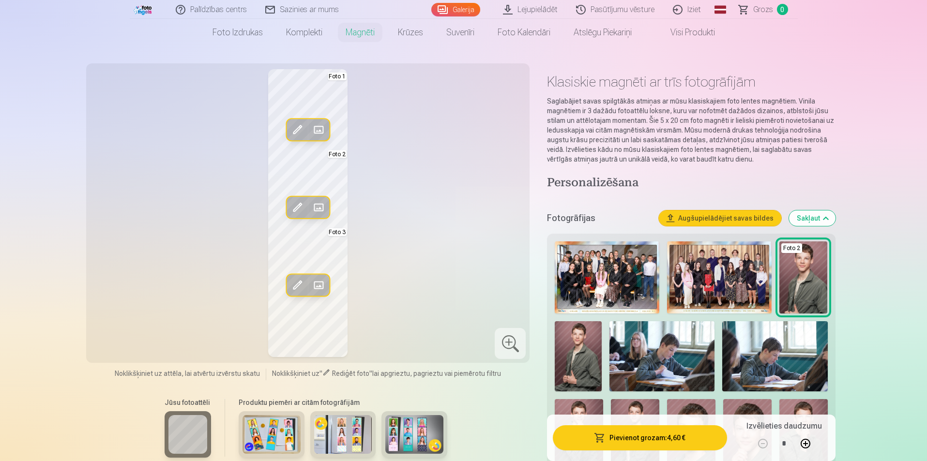
scroll to position [0, 0]
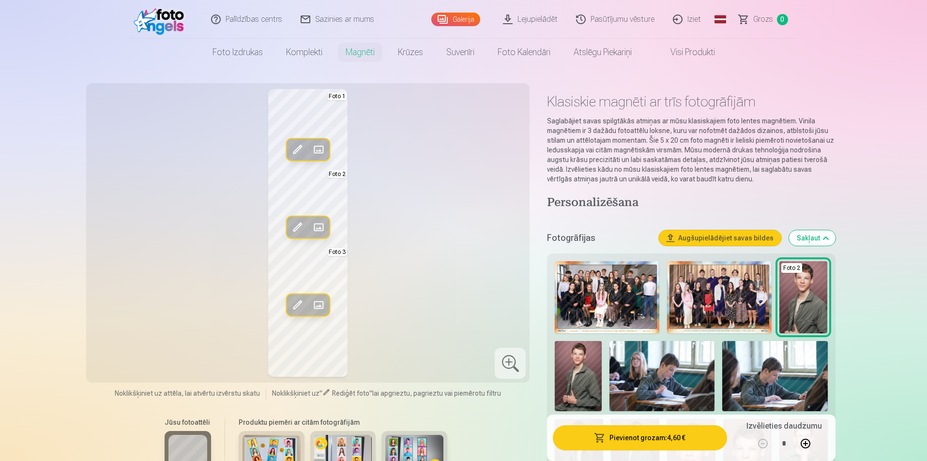
click at [695, 15] on link "Iziet" at bounding box center [687, 19] width 46 height 39
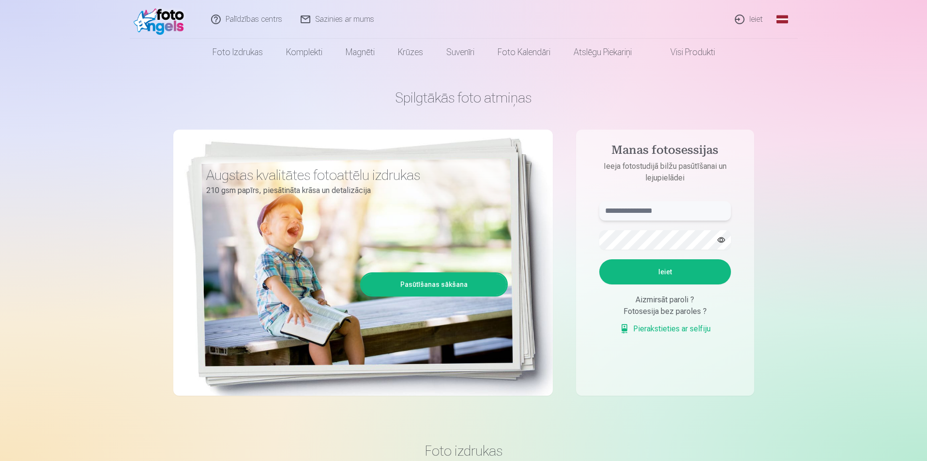
click at [686, 213] on input "text" at bounding box center [665, 210] width 132 height 19
type input "*"
click at [599, 259] on button "Ieiet" at bounding box center [665, 271] width 132 height 25
click at [487, 260] on div "**********" at bounding box center [463, 242] width 581 height 353
click at [650, 209] on input "**********" at bounding box center [665, 210] width 132 height 19
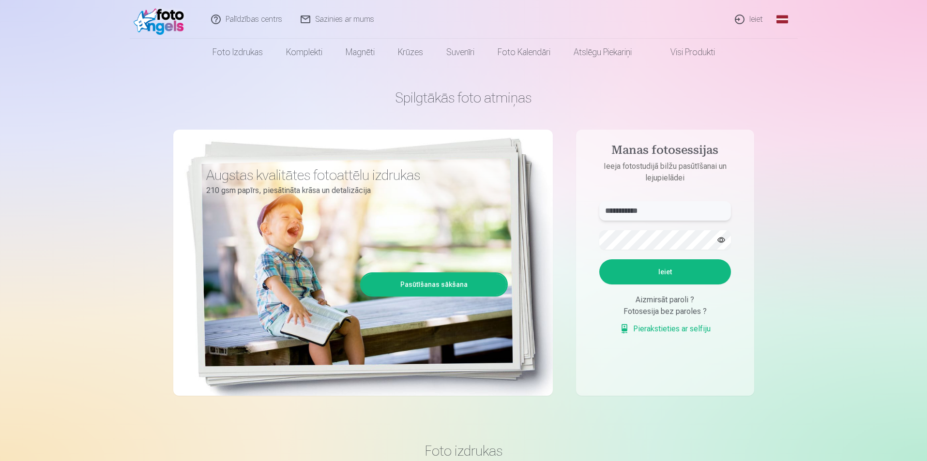
type input "**********"
click at [599, 259] on button "Ieiet" at bounding box center [665, 271] width 132 height 25
